Goal: Find specific page/section: Find specific page/section

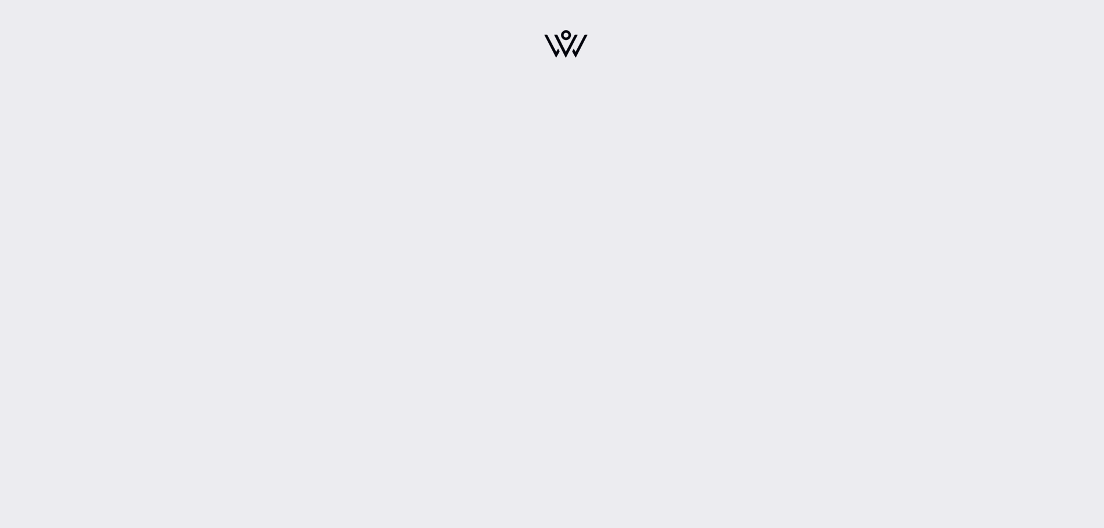
click at [232, 11] on div at bounding box center [566, 47] width 1076 height 95
click at [559, 54] on img at bounding box center [565, 44] width 43 height 28
click at [561, 49] on img at bounding box center [565, 44] width 43 height 28
